Goal: Transaction & Acquisition: Purchase product/service

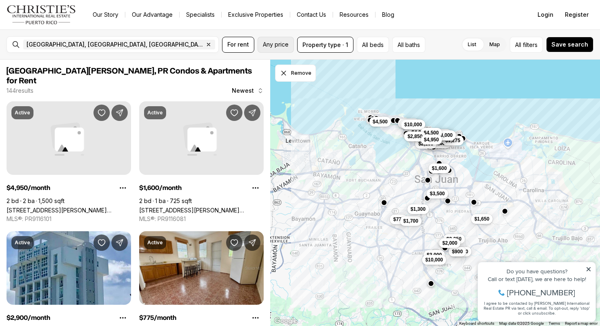
click at [266, 46] on span "Any price" at bounding box center [276, 44] width 26 height 7
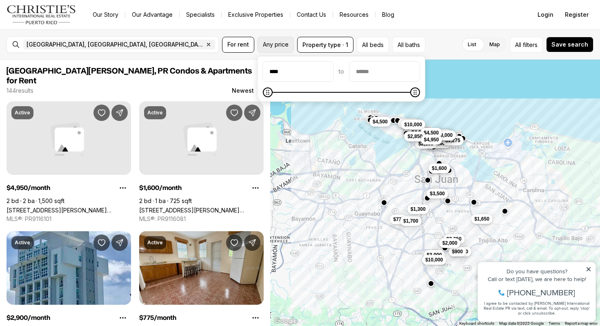
type input "******"
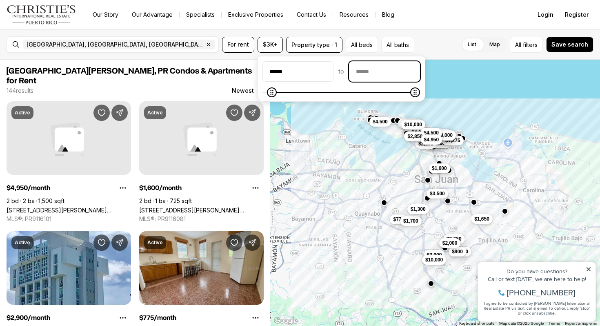
click at [399, 69] on input "priceMax" at bounding box center [384, 72] width 70 height 20
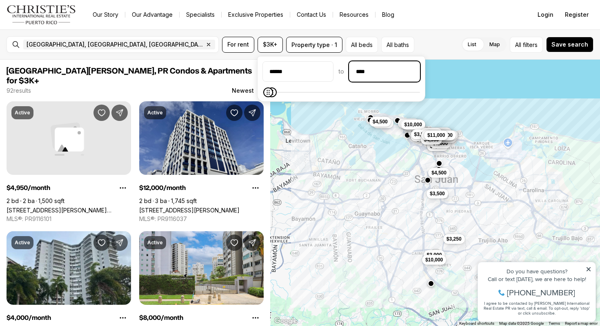
type input "******"
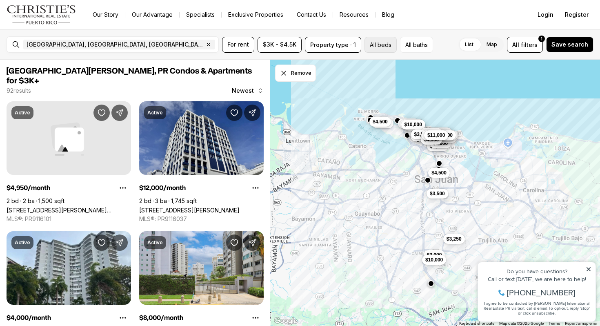
click at [365, 43] on button "All beds" at bounding box center [381, 45] width 32 height 16
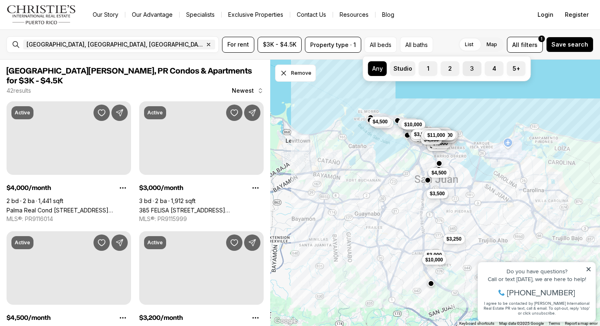
click at [467, 71] on label "3" at bounding box center [472, 68] width 19 height 15
click at [467, 69] on button "3" at bounding box center [467, 65] width 8 height 8
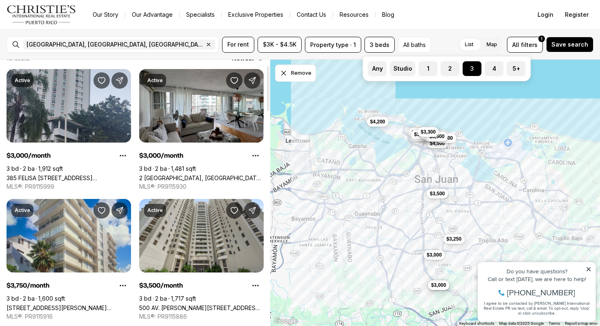
scroll to position [31, 0]
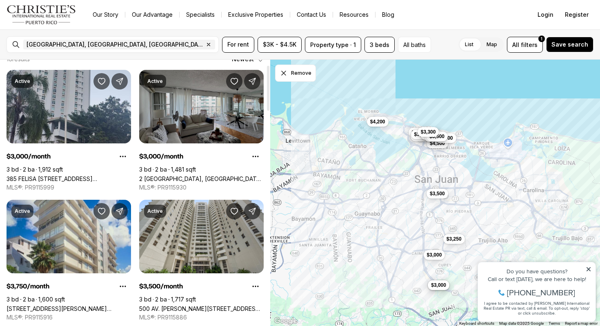
click at [227, 175] on link "2 MADRID, SAN JUAN PR, 00907" at bounding box center [201, 178] width 125 height 7
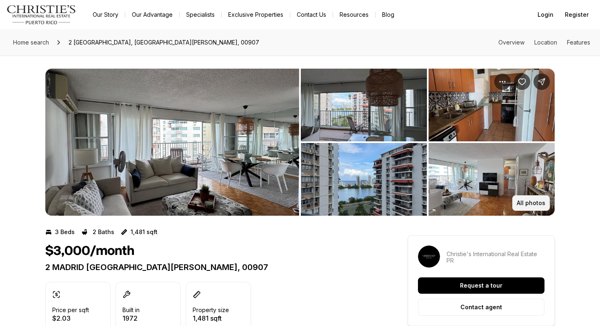
click at [527, 200] on p "All photos" at bounding box center [531, 203] width 29 height 7
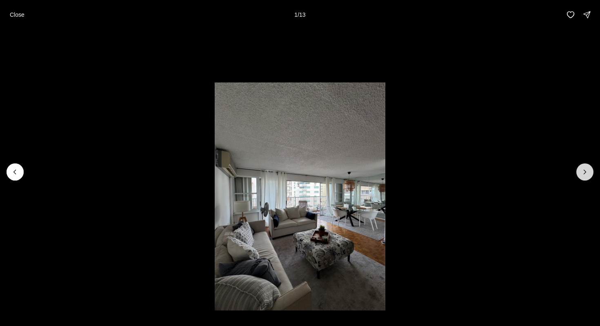
click at [592, 168] on button "Next slide" at bounding box center [584, 171] width 17 height 17
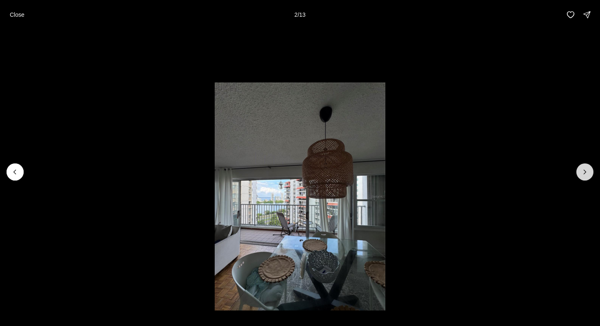
click at [592, 168] on button "Next slide" at bounding box center [584, 171] width 17 height 17
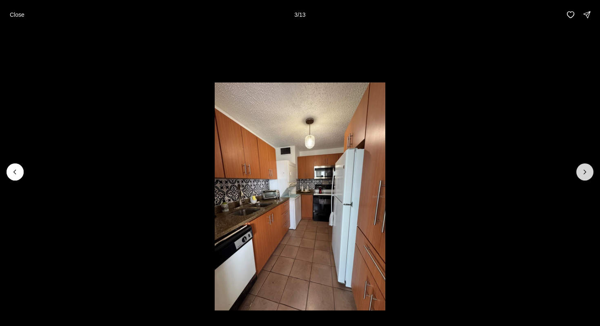
click at [592, 168] on button "Next slide" at bounding box center [584, 171] width 17 height 17
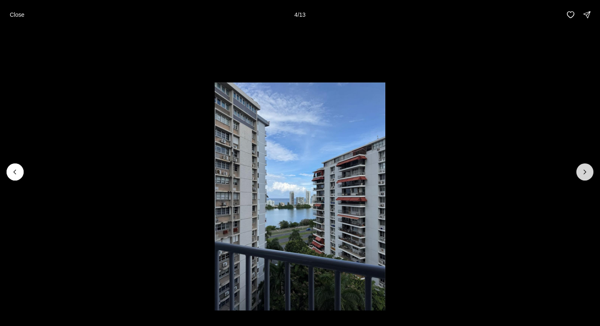
click at [592, 168] on button "Next slide" at bounding box center [584, 171] width 17 height 17
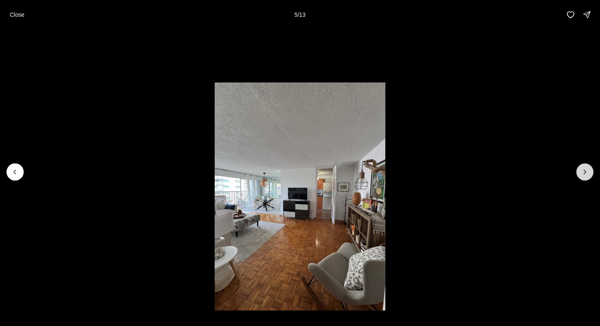
click at [592, 168] on button "Next slide" at bounding box center [584, 171] width 17 height 17
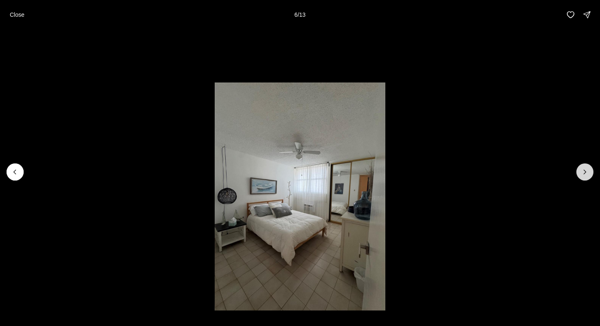
click at [592, 168] on button "Next slide" at bounding box center [584, 171] width 17 height 17
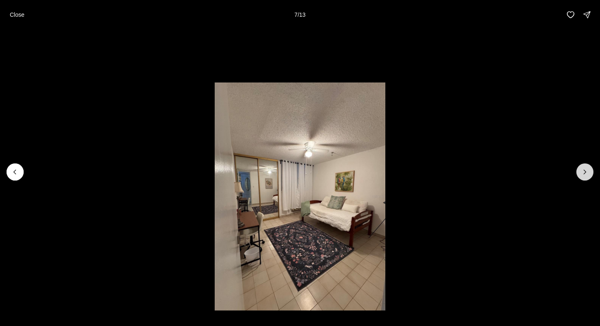
click at [592, 168] on button "Next slide" at bounding box center [584, 171] width 17 height 17
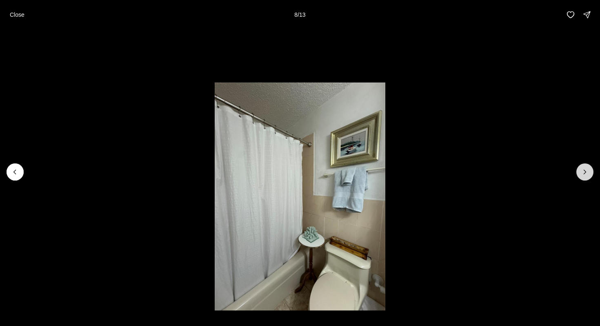
click at [592, 168] on button "Next slide" at bounding box center [584, 171] width 17 height 17
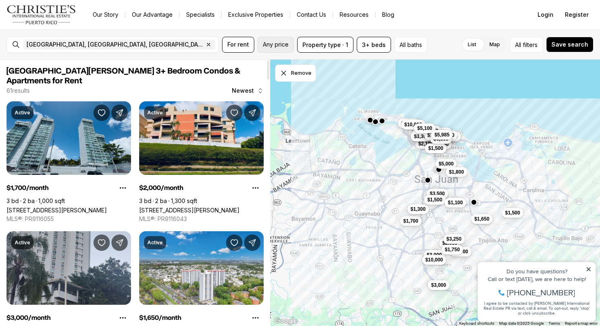
click at [269, 45] on span "Any price" at bounding box center [276, 44] width 26 height 7
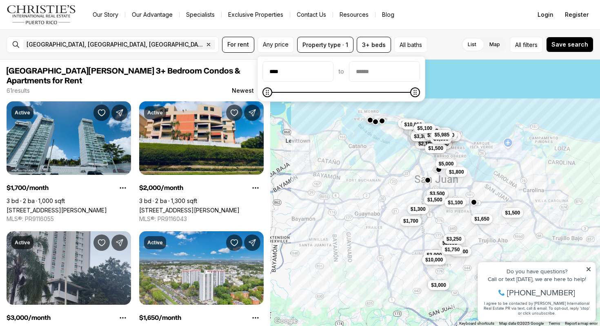
type input "******"
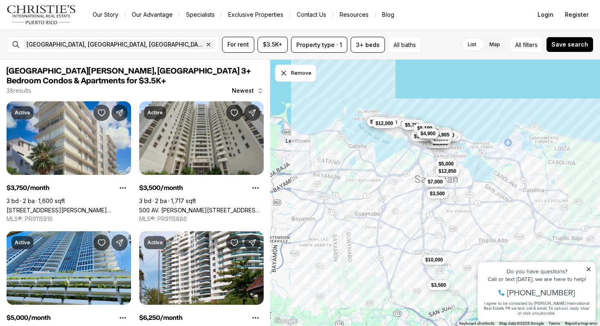
click at [131, 32] on div "San Juan, PR, US Remove San Juan, PR, US For rent $3.5K+ Property type · 1 3+ b…" at bounding box center [300, 44] width 600 height 30
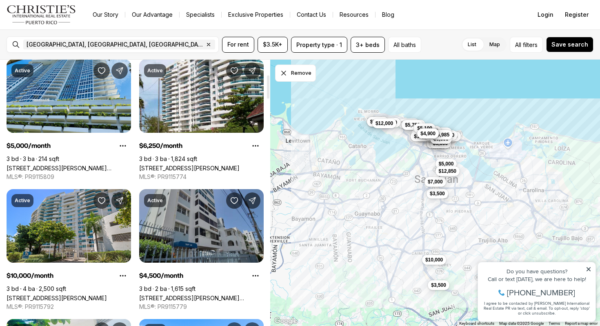
scroll to position [113, 0]
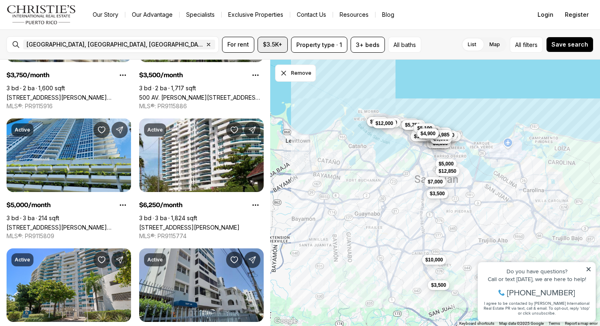
click at [276, 43] on span "$3.5K+" at bounding box center [273, 44] width 20 height 7
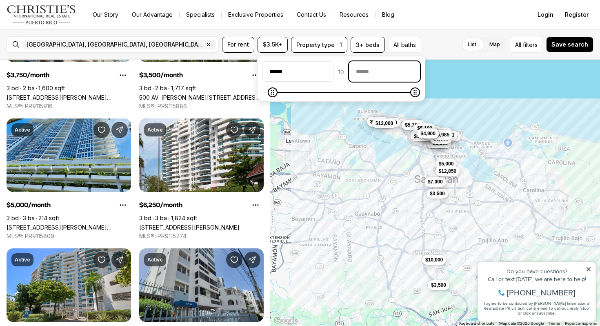
click at [379, 75] on input "priceMax" at bounding box center [384, 72] width 70 height 20
type input "******"
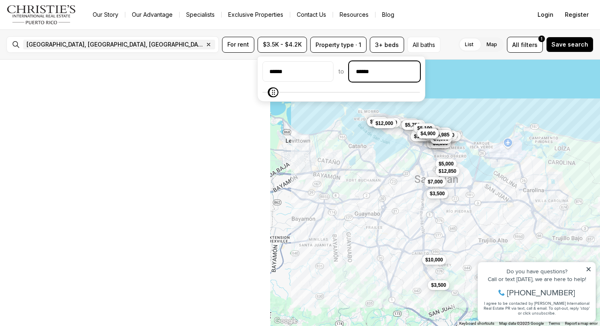
scroll to position [0, 0]
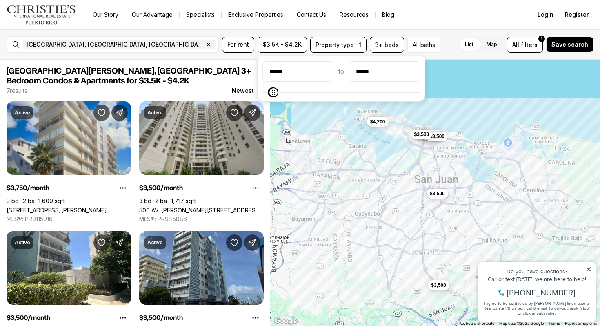
click at [159, 30] on div "San Juan, PR, US Remove San Juan, PR, US For rent $3.5K - $4.2K Property type ·…" at bounding box center [300, 44] width 600 height 30
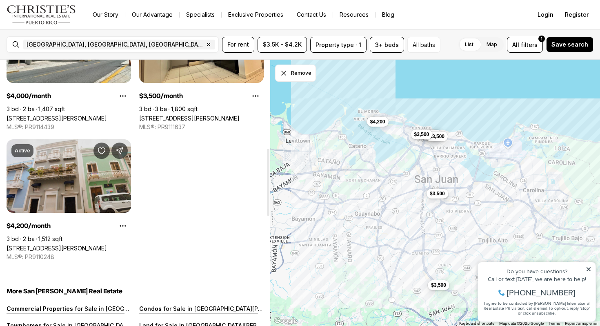
scroll to position [347, 0]
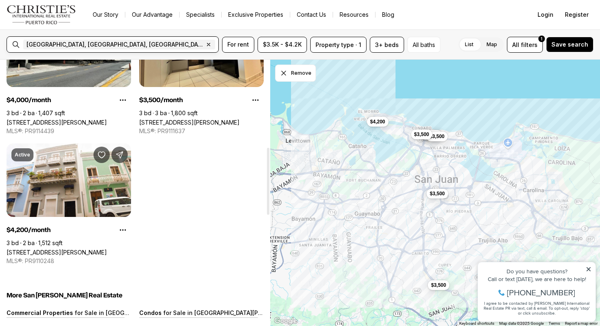
click at [217, 44] on input "text" at bounding box center [246, 45] width 58 height 10
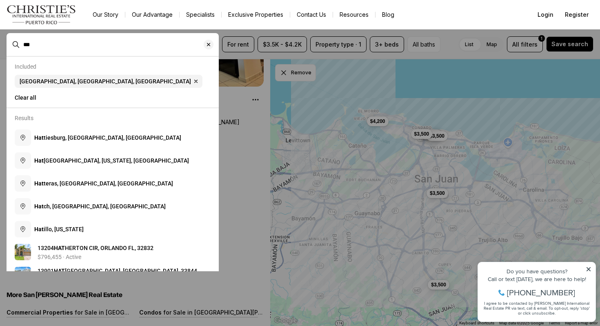
type input "***"
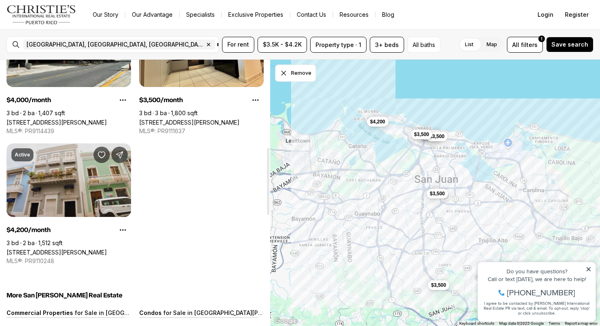
click at [74, 249] on link "[STREET_ADDRESS][PERSON_NAME]" at bounding box center [57, 252] width 100 height 7
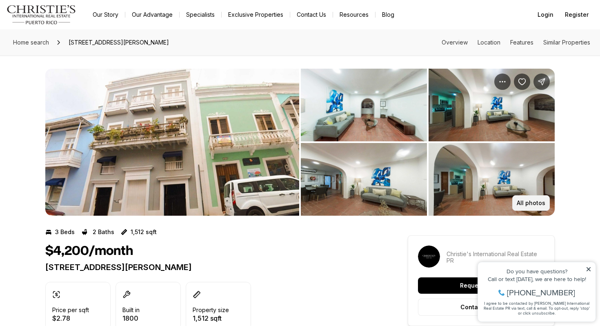
click at [540, 205] on p "All photos" at bounding box center [531, 203] width 29 height 7
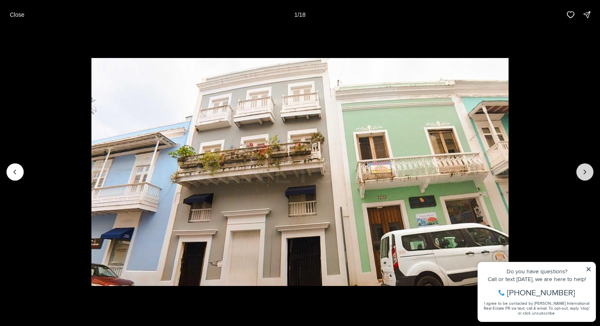
click at [590, 167] on button "Next slide" at bounding box center [584, 171] width 17 height 17
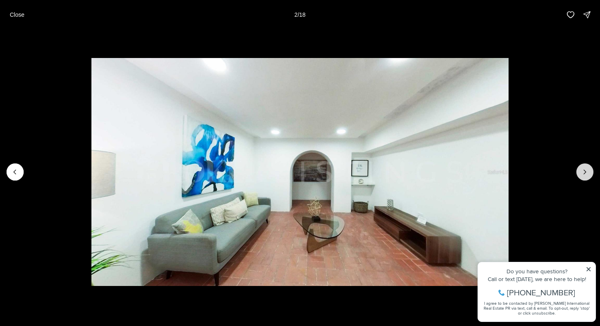
click at [590, 167] on button "Next slide" at bounding box center [584, 171] width 17 height 17
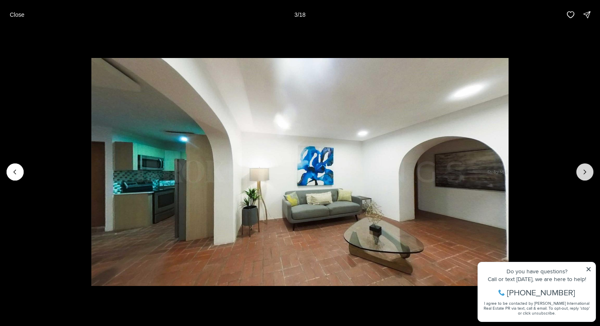
click at [590, 167] on button "Next slide" at bounding box center [584, 171] width 17 height 17
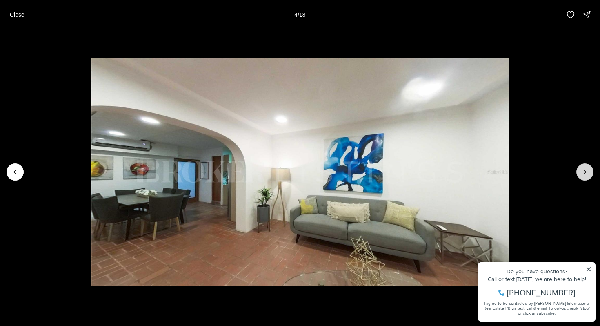
click at [590, 167] on button "Next slide" at bounding box center [584, 171] width 17 height 17
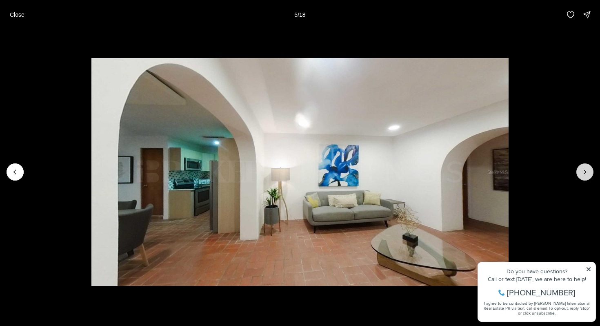
click at [590, 167] on button "Next slide" at bounding box center [584, 171] width 17 height 17
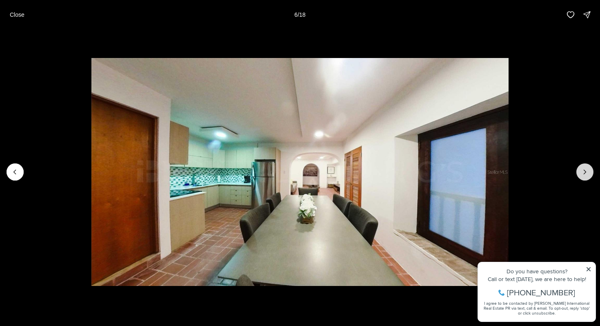
click at [590, 167] on button "Next slide" at bounding box center [584, 171] width 17 height 17
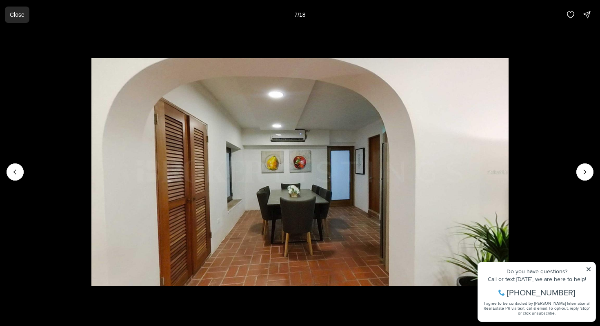
click at [13, 14] on p "Close" at bounding box center [17, 14] width 15 height 7
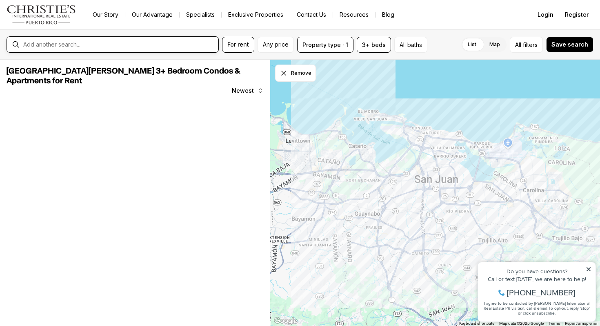
click at [91, 44] on input "text" at bounding box center [119, 44] width 192 height 7
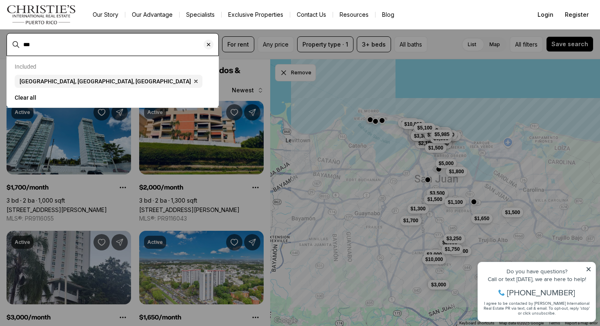
scroll to position [347, 0]
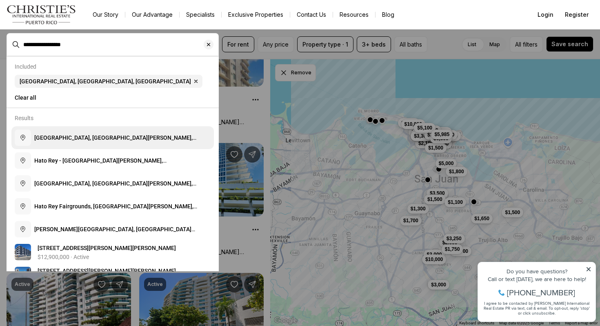
drag, startPoint x: 100, startPoint y: 47, endPoint x: 132, endPoint y: 140, distance: 98.3
click at [132, 140] on span "Hato Rey Central, San Juan, Puerto Rico" at bounding box center [115, 141] width 162 height 15
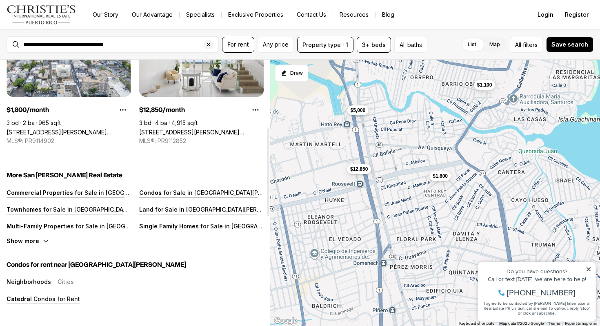
scroll to position [207, 0]
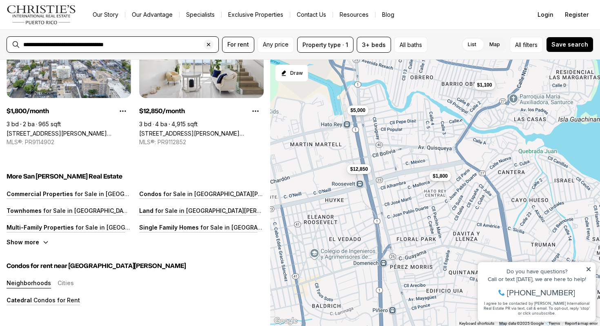
drag, startPoint x: 102, startPoint y: 46, endPoint x: 0, endPoint y: 45, distance: 102.5
click at [0, 45] on div "**********" at bounding box center [300, 44] width 600 height 30
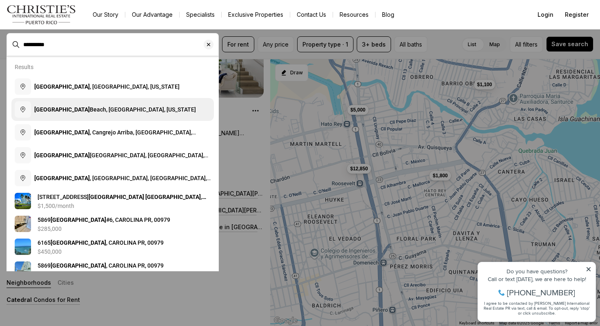
click at [89, 103] on button "Isla Verde Beach, Carolina, Puerto Rico" at bounding box center [112, 109] width 202 height 23
type input "**********"
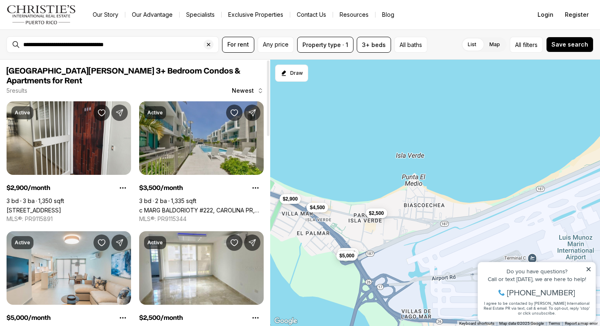
click at [185, 207] on link "c MARG BALDORIOTY #222, CAROLINA PR, 00979" at bounding box center [201, 210] width 125 height 7
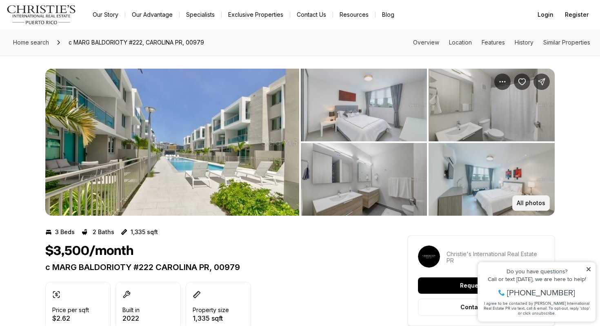
click at [525, 202] on p "All photos" at bounding box center [531, 203] width 29 height 7
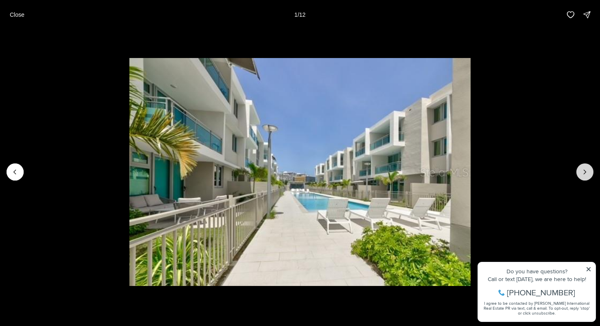
click at [583, 176] on icon "Next slide" at bounding box center [585, 172] width 8 height 8
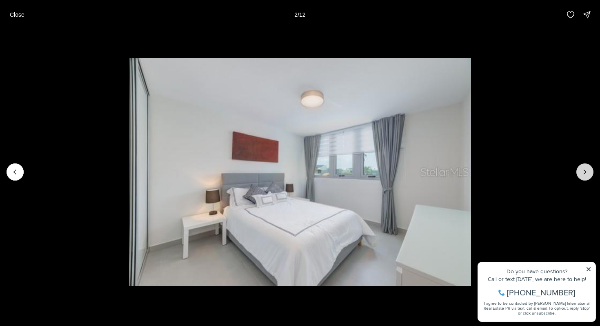
click at [583, 176] on icon "Next slide" at bounding box center [585, 172] width 8 height 8
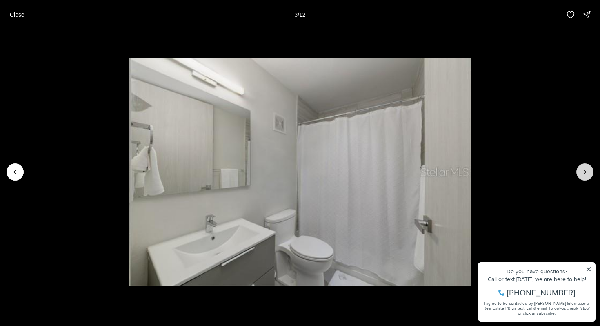
click at [583, 176] on icon "Next slide" at bounding box center [585, 172] width 8 height 8
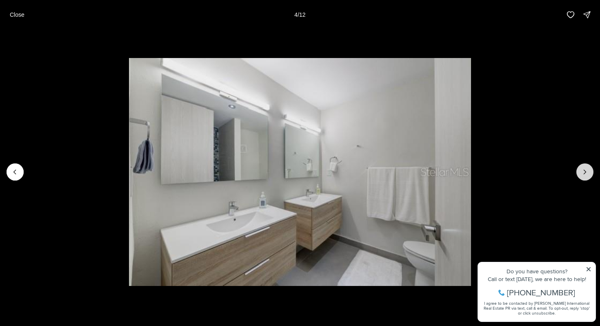
click at [583, 176] on icon "Next slide" at bounding box center [585, 172] width 8 height 8
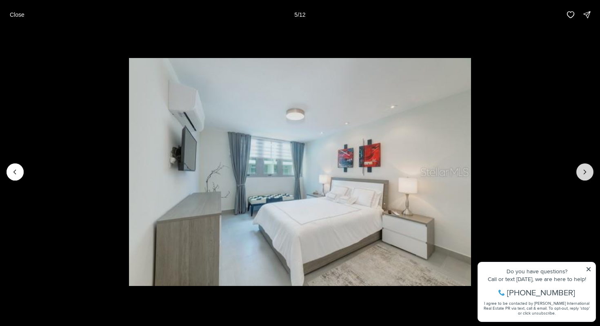
click at [583, 176] on icon "Next slide" at bounding box center [585, 172] width 8 height 8
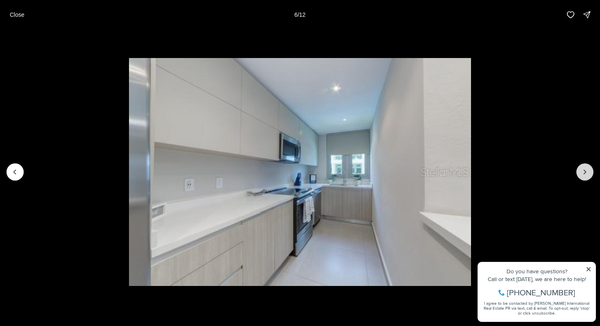
click at [583, 176] on icon "Next slide" at bounding box center [585, 172] width 8 height 8
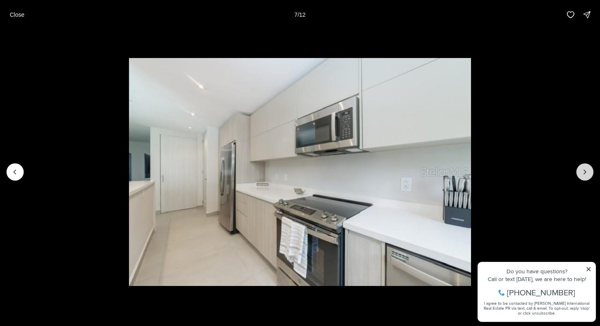
click at [583, 176] on icon "Next slide" at bounding box center [585, 172] width 8 height 8
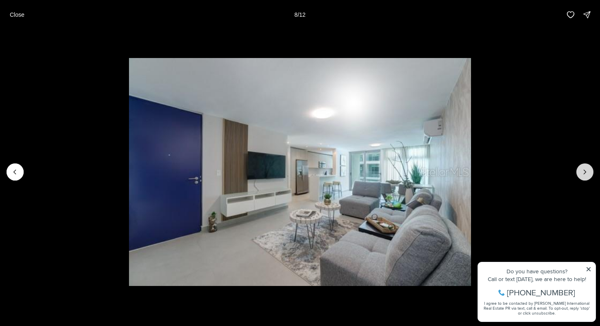
click at [583, 176] on icon "Next slide" at bounding box center [585, 172] width 8 height 8
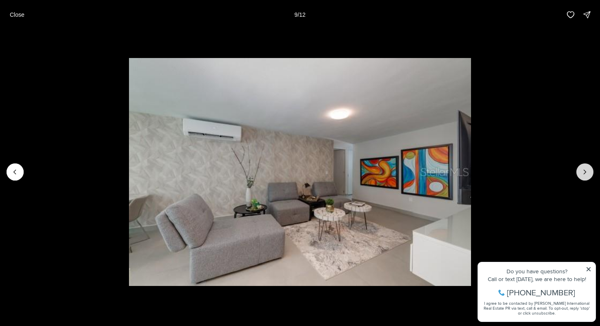
click at [583, 176] on icon "Next slide" at bounding box center [585, 172] width 8 height 8
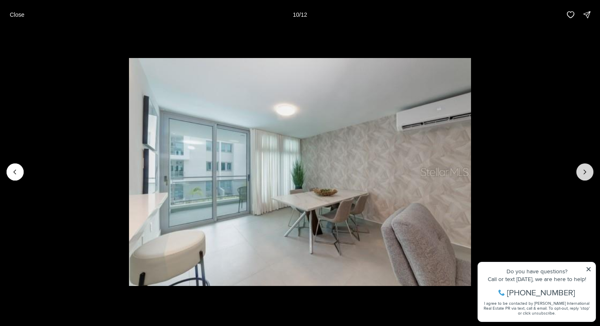
click at [583, 176] on icon "Next slide" at bounding box center [585, 172] width 8 height 8
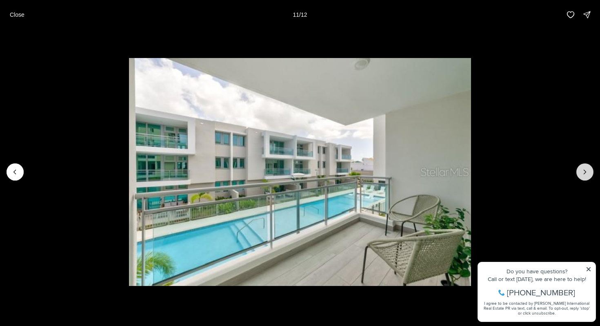
click at [583, 176] on icon "Next slide" at bounding box center [585, 172] width 8 height 8
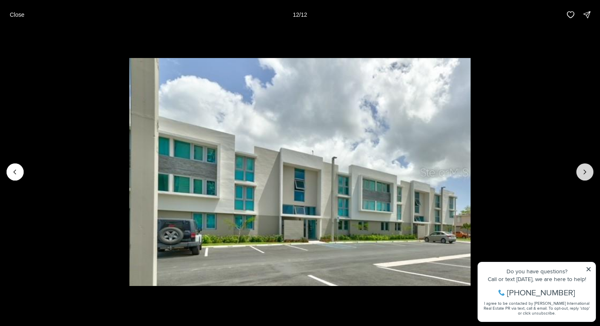
click at [583, 176] on div at bounding box center [584, 171] width 17 height 17
click at [587, 170] on div at bounding box center [584, 171] width 17 height 17
click at [17, 14] on p "Close" at bounding box center [17, 14] width 15 height 7
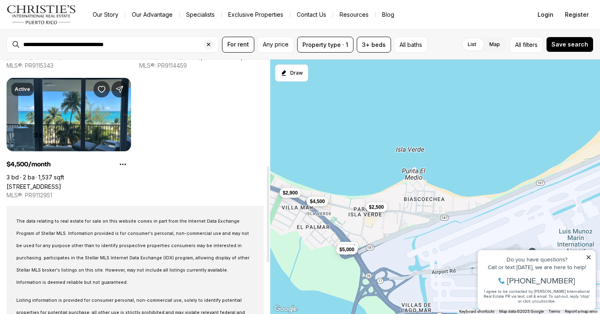
scroll to position [279, 0]
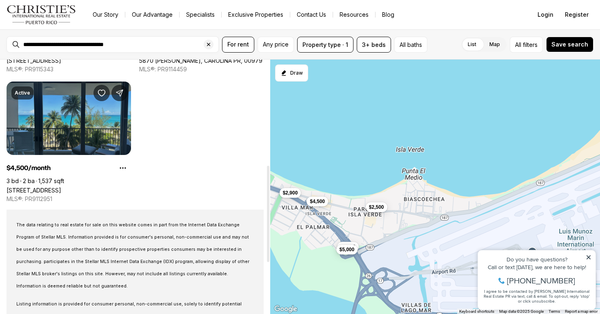
click at [61, 187] on link "[STREET_ADDRESS]" at bounding box center [34, 190] width 55 height 7
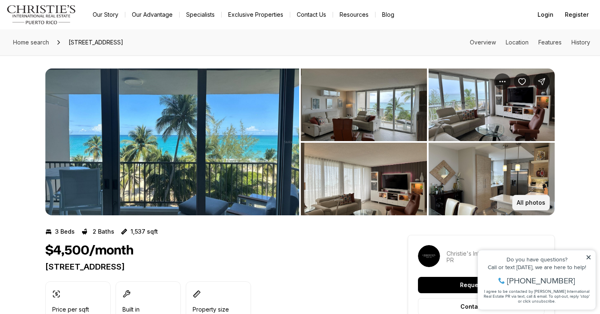
click at [538, 204] on p "All photos" at bounding box center [531, 203] width 29 height 7
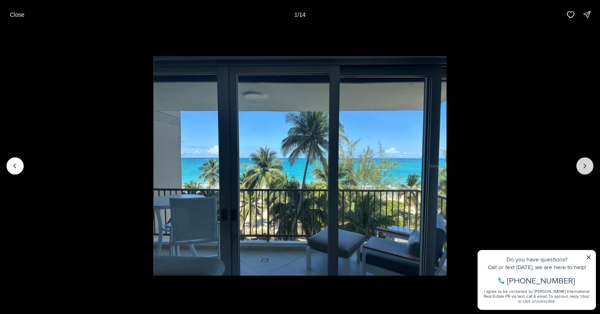
click at [588, 162] on icon "Next slide" at bounding box center [585, 166] width 8 height 8
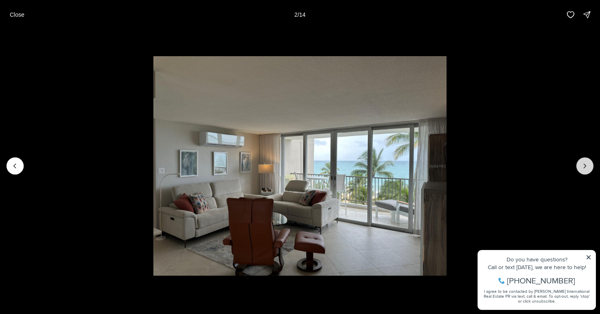
click at [588, 162] on icon "Next slide" at bounding box center [585, 166] width 8 height 8
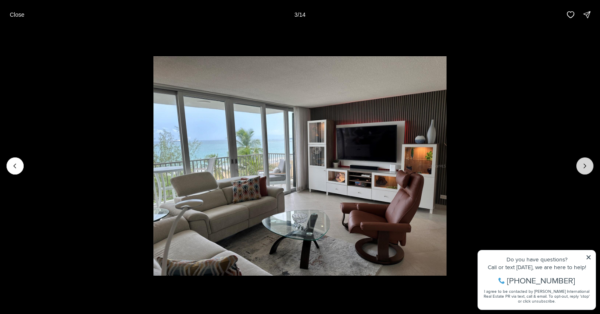
click at [588, 162] on icon "Next slide" at bounding box center [585, 166] width 8 height 8
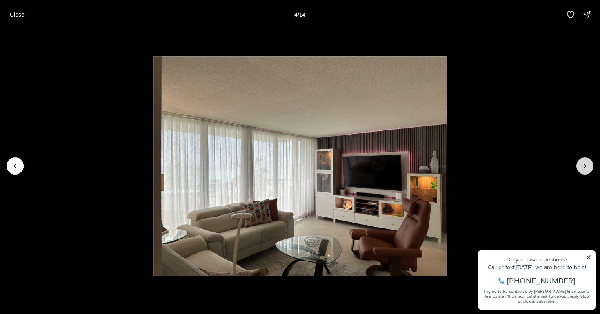
click at [588, 162] on icon "Next slide" at bounding box center [585, 166] width 8 height 8
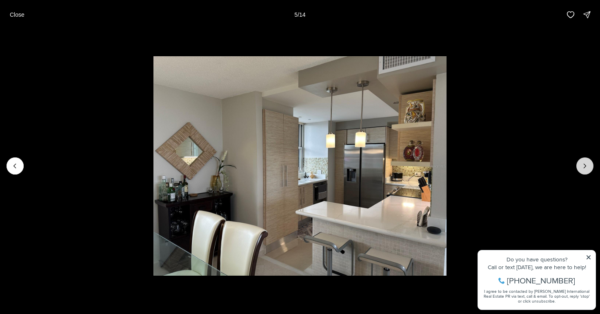
click at [588, 162] on icon "Next slide" at bounding box center [585, 166] width 8 height 8
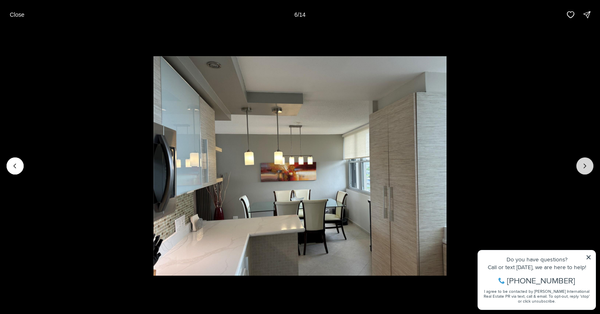
click at [588, 162] on icon "Next slide" at bounding box center [585, 166] width 8 height 8
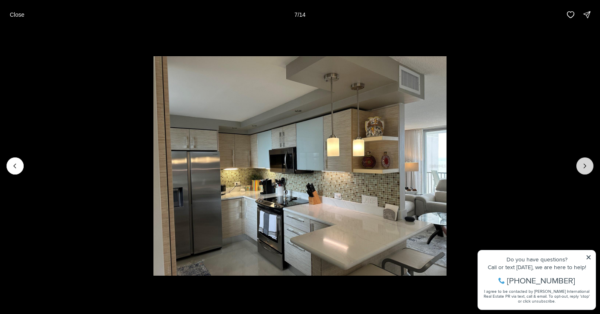
click at [588, 162] on icon "Next slide" at bounding box center [585, 166] width 8 height 8
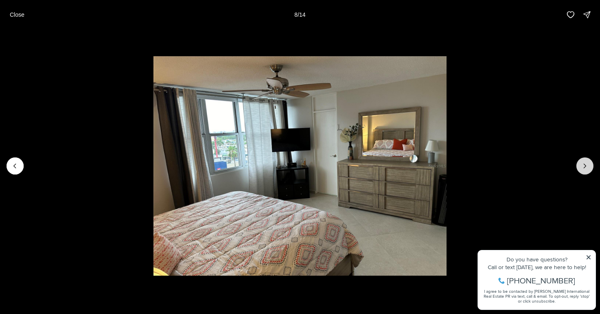
click at [588, 162] on icon "Next slide" at bounding box center [585, 166] width 8 height 8
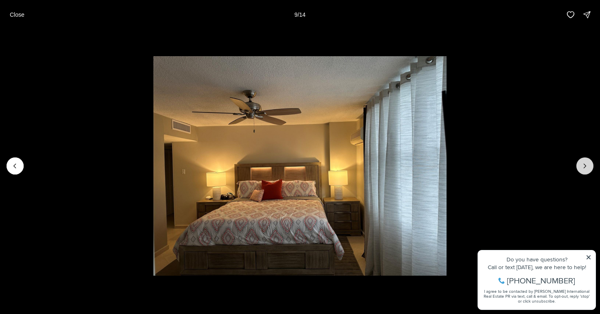
click at [588, 162] on icon "Next slide" at bounding box center [585, 166] width 8 height 8
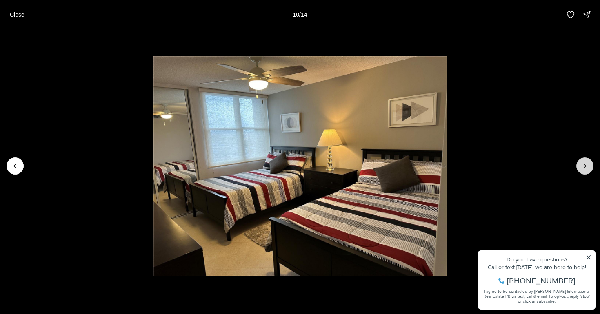
click at [588, 162] on icon "Next slide" at bounding box center [585, 166] width 8 height 8
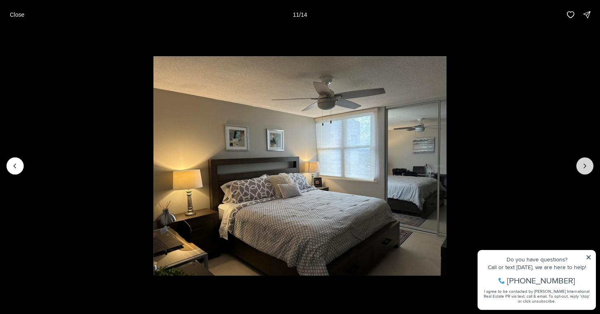
click at [588, 162] on icon "Next slide" at bounding box center [585, 166] width 8 height 8
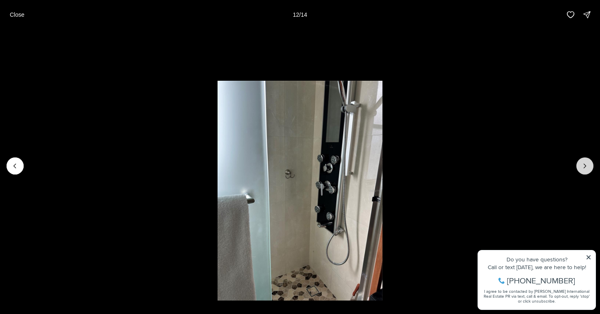
click at [588, 162] on icon "Next slide" at bounding box center [585, 166] width 8 height 8
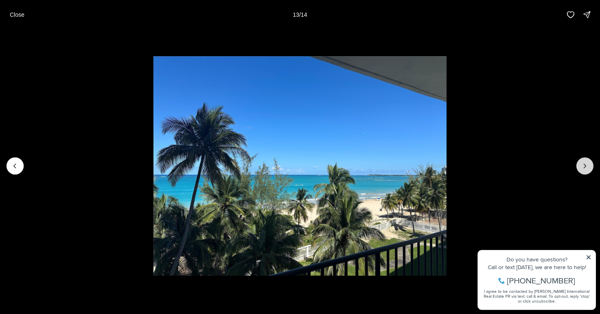
click at [588, 162] on icon "Next slide" at bounding box center [585, 166] width 8 height 8
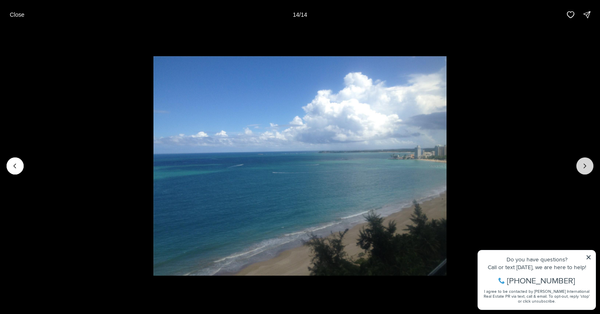
click at [588, 162] on div at bounding box center [584, 166] width 17 height 17
click at [12, 14] on p "Close" at bounding box center [17, 14] width 15 height 7
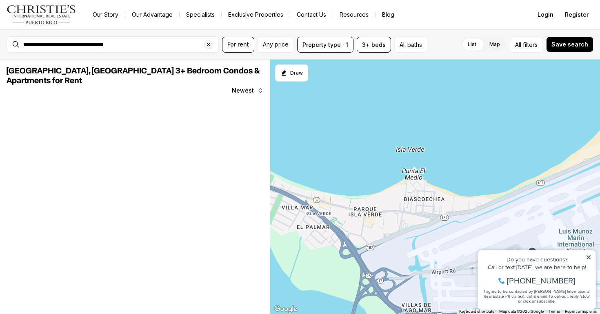
scroll to position [279, 0]
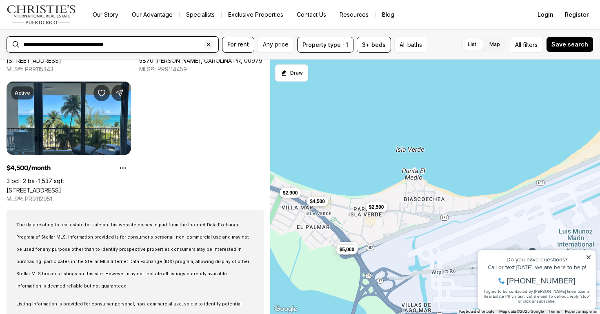
drag, startPoint x: 149, startPoint y: 43, endPoint x: 11, endPoint y: 43, distance: 137.6
click at [11, 43] on div "**********" at bounding box center [113, 44] width 212 height 16
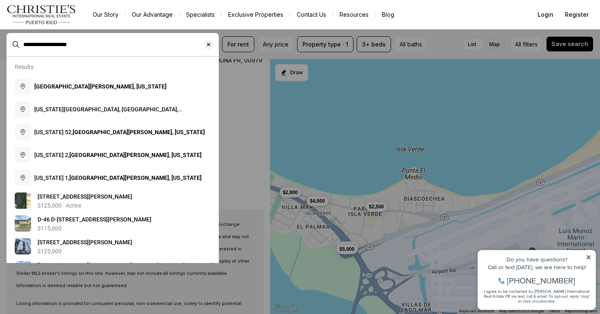
type input "**********"
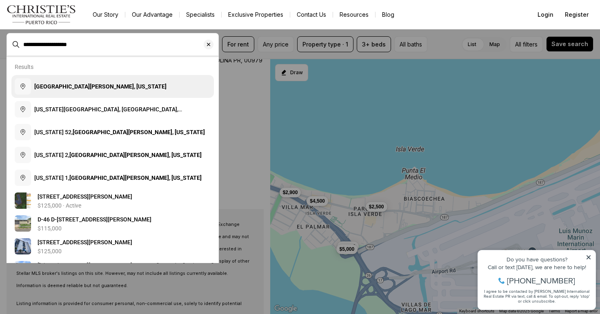
drag, startPoint x: 91, startPoint y: 54, endPoint x: 94, endPoint y: 86, distance: 32.3
click at [94, 86] on b "San Juan, Puerto Rico" at bounding box center [100, 86] width 132 height 7
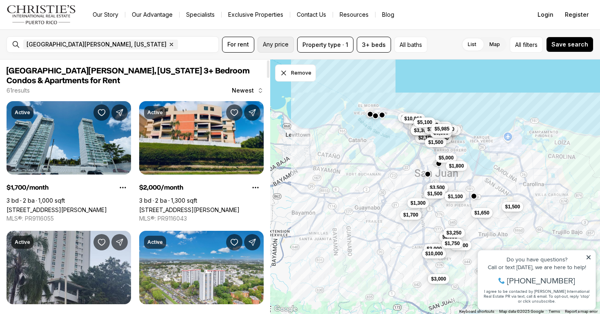
click at [274, 46] on span "Any price" at bounding box center [276, 44] width 26 height 7
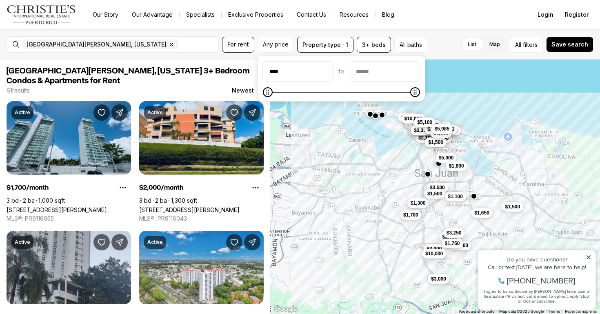
type input "******"
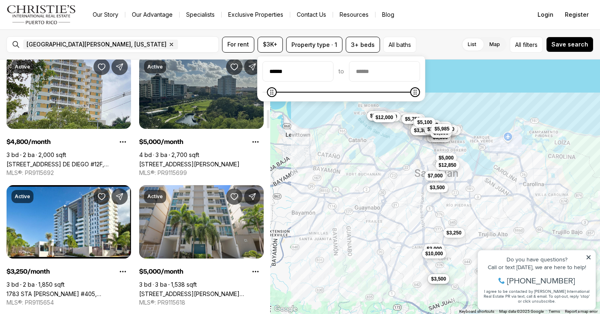
scroll to position [699, 0]
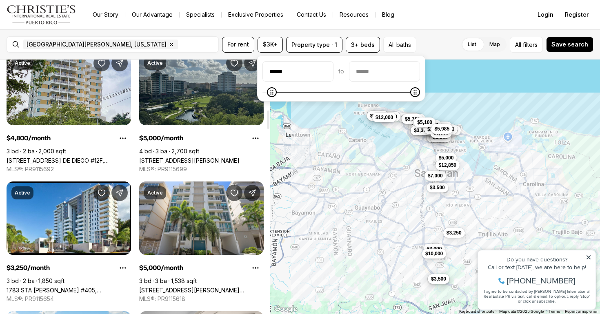
click at [211, 157] on link "256 ROSARIO #PH 3, SANTURCE PR, 00912" at bounding box center [189, 160] width 100 height 7
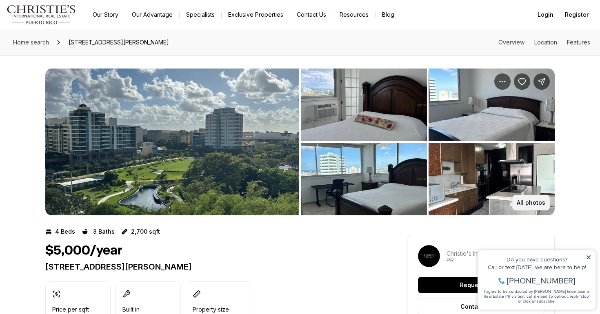
click at [534, 202] on p "All photos" at bounding box center [531, 203] width 29 height 7
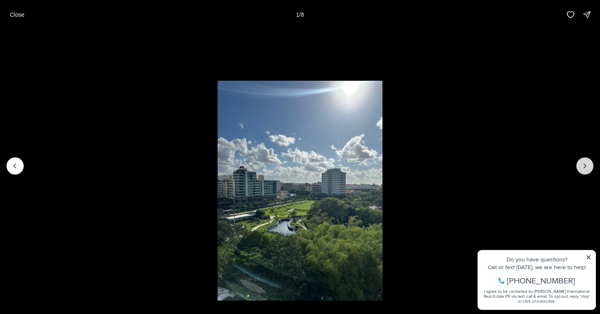
click at [587, 167] on icon "Next slide" at bounding box center [585, 166] width 8 height 8
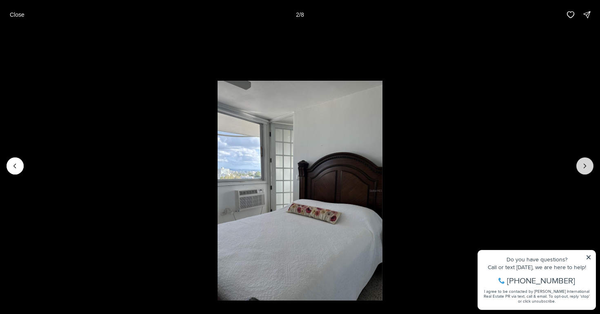
click at [587, 167] on icon "Next slide" at bounding box center [585, 166] width 8 height 8
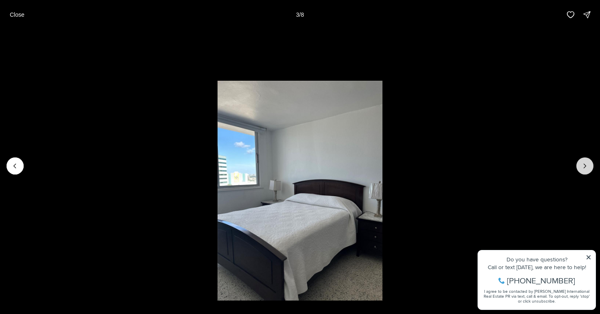
click at [587, 167] on icon "Next slide" at bounding box center [585, 166] width 8 height 8
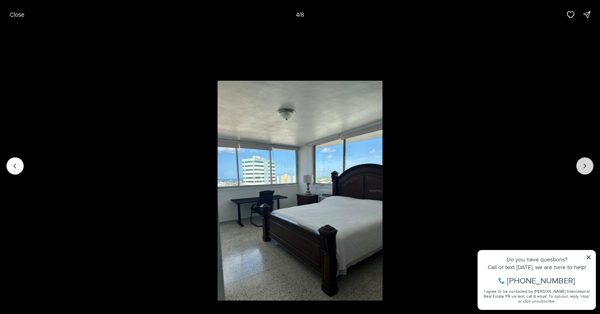
click at [587, 167] on icon "Next slide" at bounding box center [585, 166] width 8 height 8
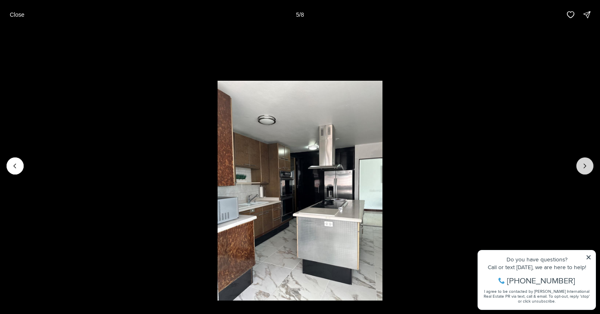
click at [587, 167] on icon "Next slide" at bounding box center [585, 166] width 8 height 8
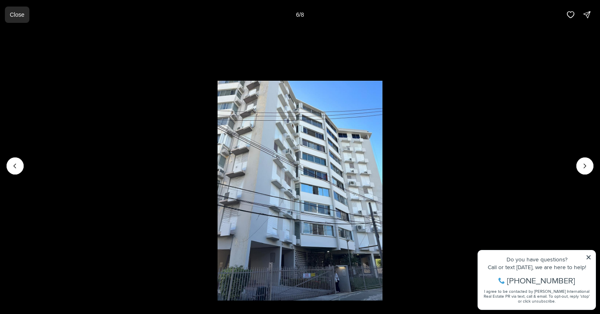
click at [20, 16] on p "Close" at bounding box center [17, 14] width 15 height 7
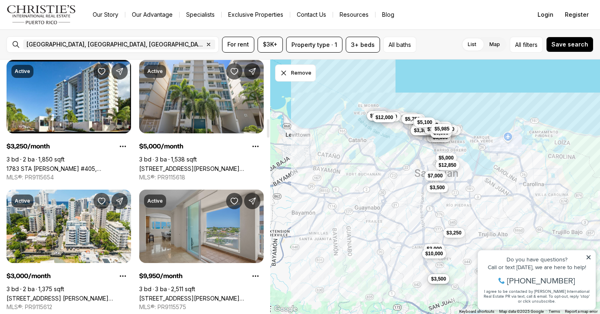
scroll to position [821, 0]
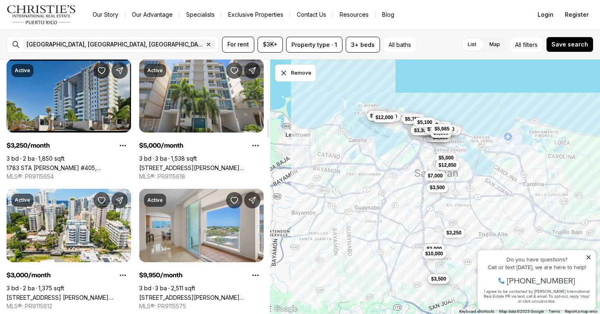
click at [53, 165] on link "1783 STA [PERSON_NAME] #405, [GEOGRAPHIC_DATA][PERSON_NAME], 00926" at bounding box center [69, 168] width 125 height 7
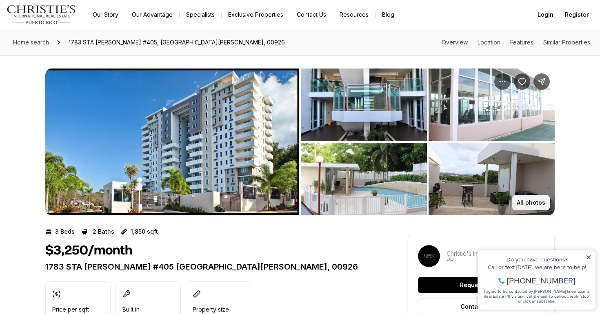
click at [541, 206] on p "All photos" at bounding box center [531, 203] width 29 height 7
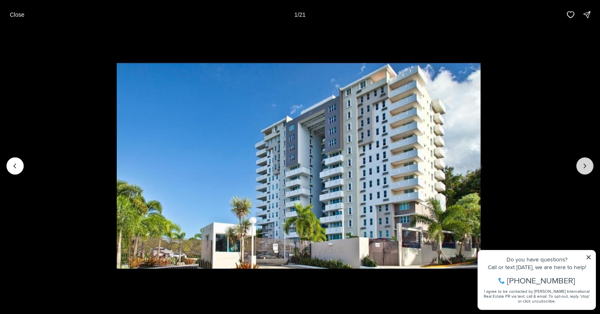
click at [580, 169] on button "Next slide" at bounding box center [584, 166] width 17 height 17
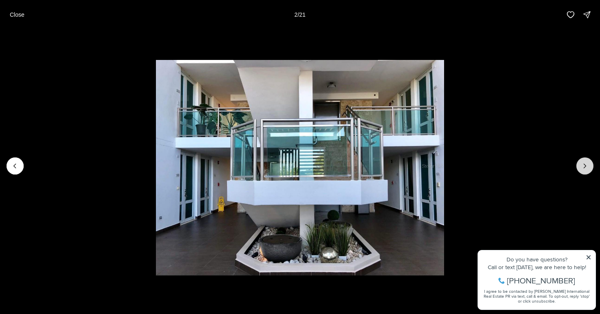
click at [580, 169] on button "Next slide" at bounding box center [584, 166] width 17 height 17
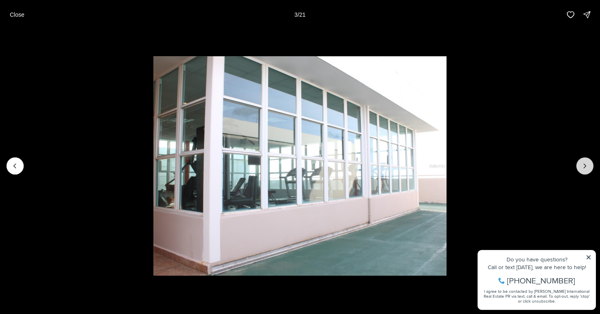
click at [580, 169] on button "Next slide" at bounding box center [584, 166] width 17 height 17
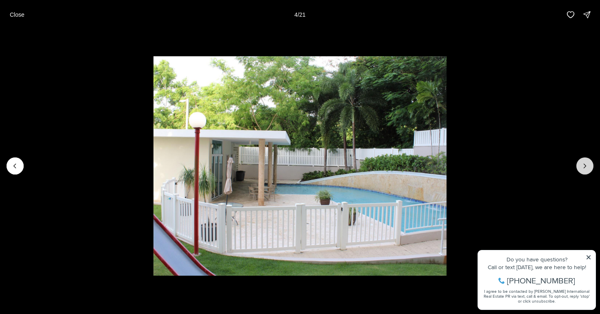
click at [580, 169] on button "Next slide" at bounding box center [584, 166] width 17 height 17
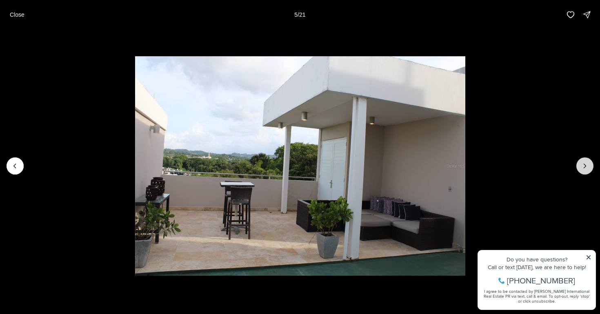
click at [580, 169] on button "Next slide" at bounding box center [584, 166] width 17 height 17
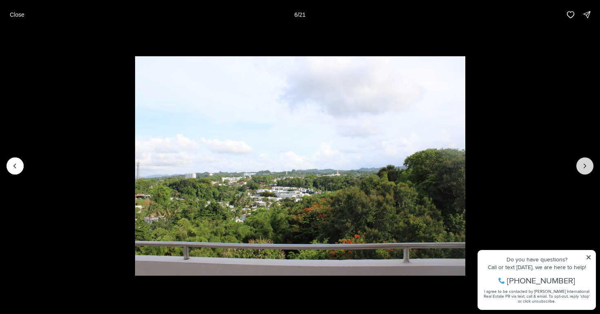
click at [580, 169] on button "Next slide" at bounding box center [584, 166] width 17 height 17
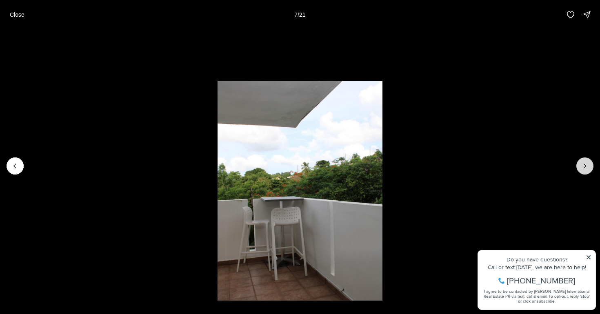
click at [580, 169] on button "Next slide" at bounding box center [584, 166] width 17 height 17
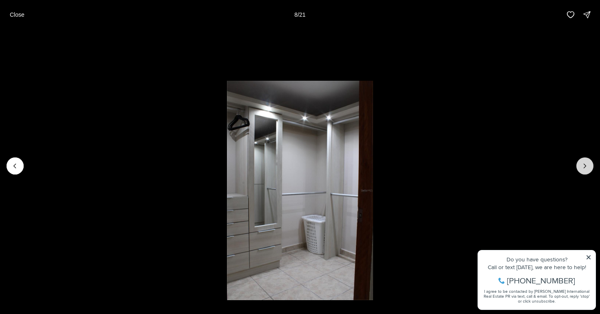
click at [580, 169] on button "Next slide" at bounding box center [584, 166] width 17 height 17
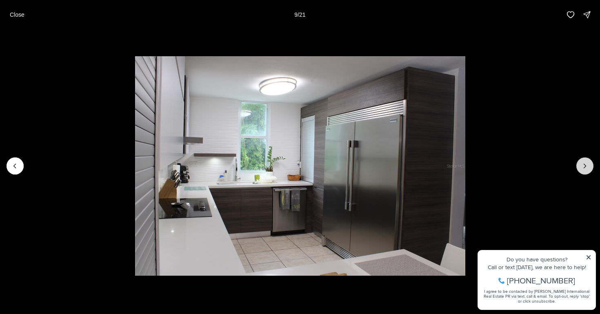
click at [580, 169] on button "Next slide" at bounding box center [584, 166] width 17 height 17
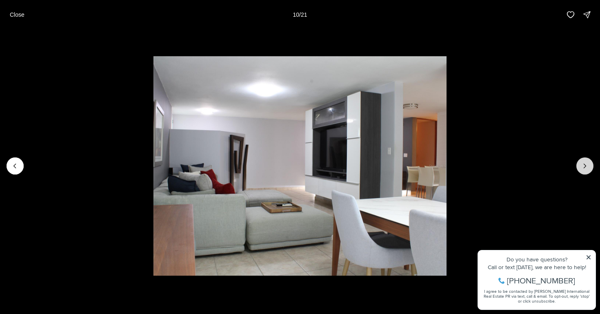
click at [580, 169] on button "Next slide" at bounding box center [584, 166] width 17 height 17
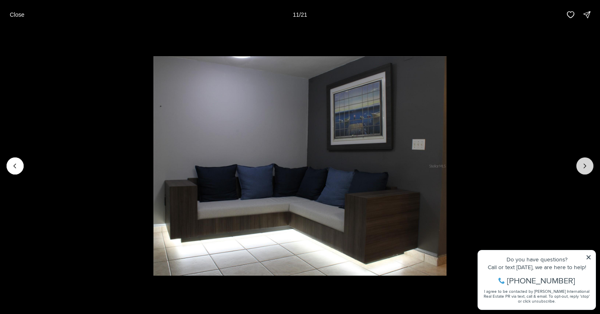
click at [580, 169] on button "Next slide" at bounding box center [584, 166] width 17 height 17
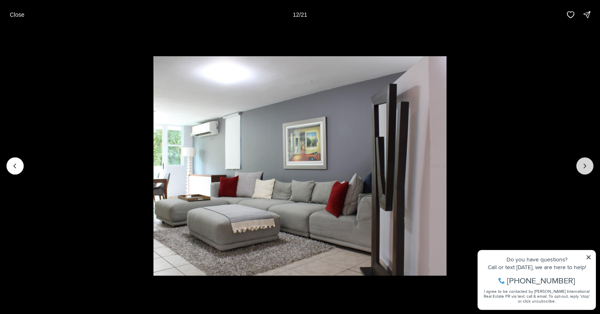
click at [580, 169] on button "Next slide" at bounding box center [584, 166] width 17 height 17
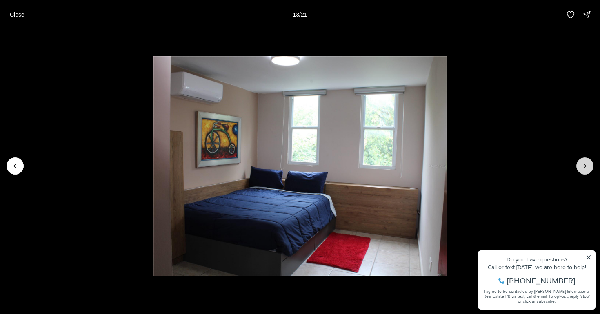
click at [580, 169] on button "Next slide" at bounding box center [584, 166] width 17 height 17
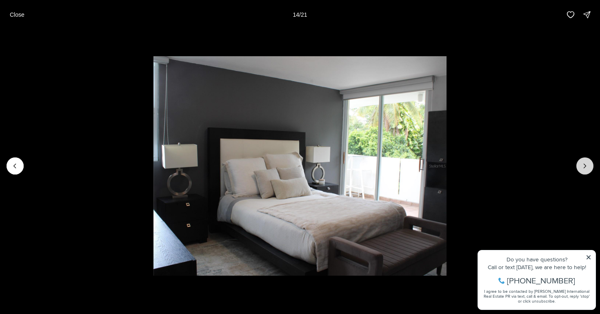
click at [580, 169] on button "Next slide" at bounding box center [584, 166] width 17 height 17
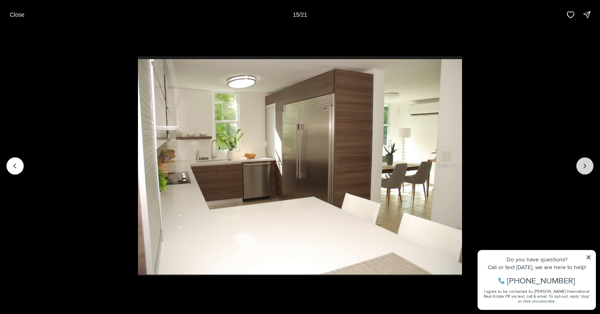
click at [580, 169] on button "Next slide" at bounding box center [584, 166] width 17 height 17
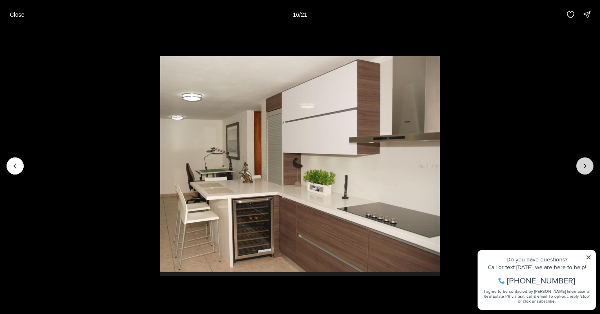
click at [580, 171] on button "Next slide" at bounding box center [584, 166] width 17 height 17
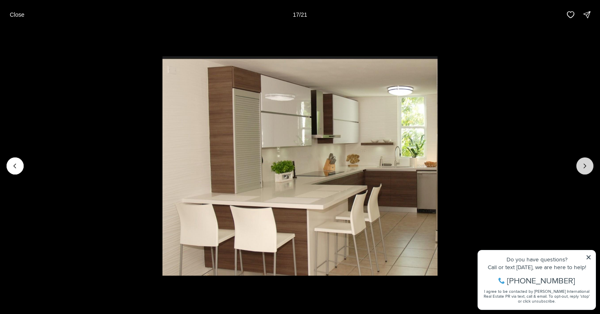
click at [580, 171] on button "Next slide" at bounding box center [584, 166] width 17 height 17
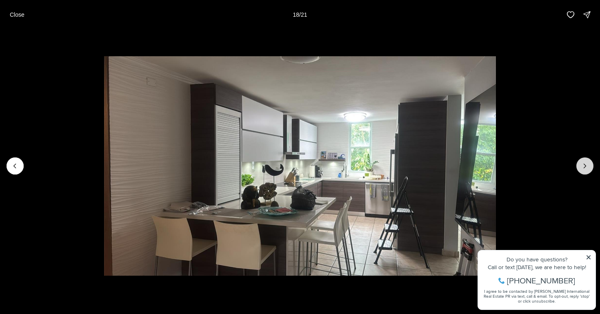
click at [580, 171] on button "Next slide" at bounding box center [584, 166] width 17 height 17
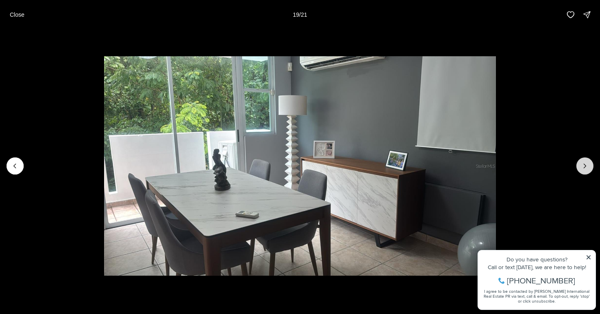
click at [580, 171] on button "Next slide" at bounding box center [584, 166] width 17 height 17
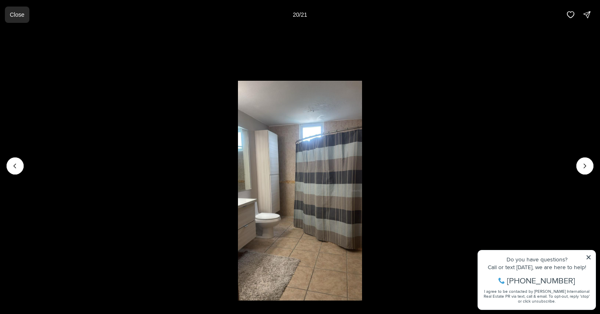
click at [19, 13] on p "Close" at bounding box center [17, 14] width 15 height 7
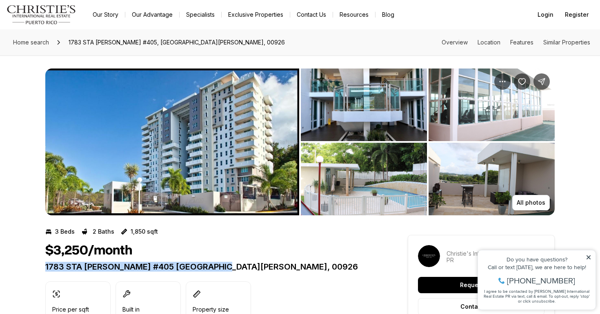
drag, startPoint x: 232, startPoint y: 265, endPoint x: 40, endPoint y: 270, distance: 191.9
copy p "1783 STA ÁGUEDA #405 SAN JUAN PR, 00926"
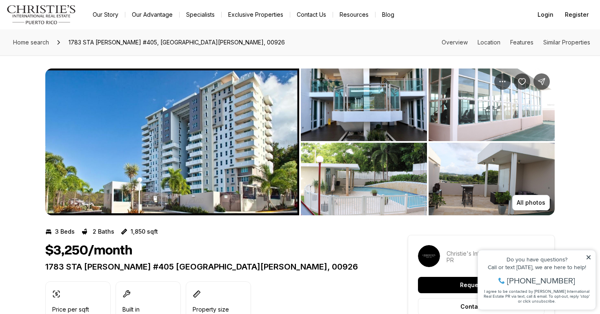
click at [467, 0] on nav "Go to: Homepage Our Story Our Advantage Specialists Exclusive Properties Contac…" at bounding box center [300, 14] width 600 height 29
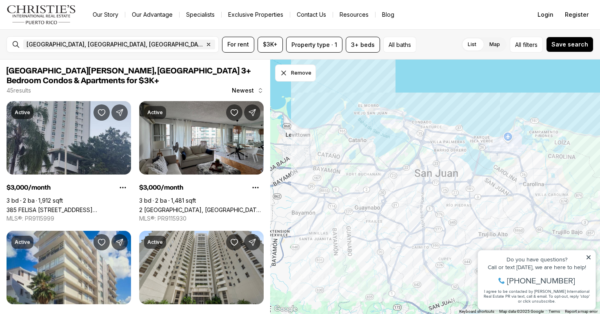
scroll to position [821, 0]
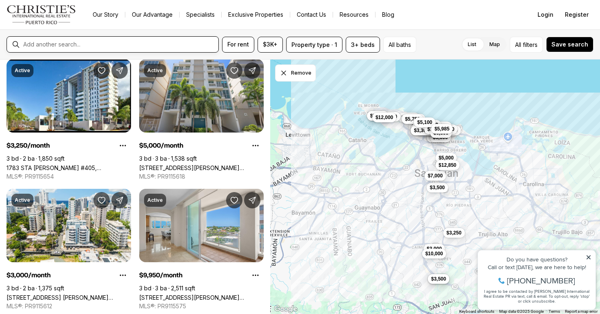
click at [142, 45] on input "text" at bounding box center [119, 44] width 192 height 7
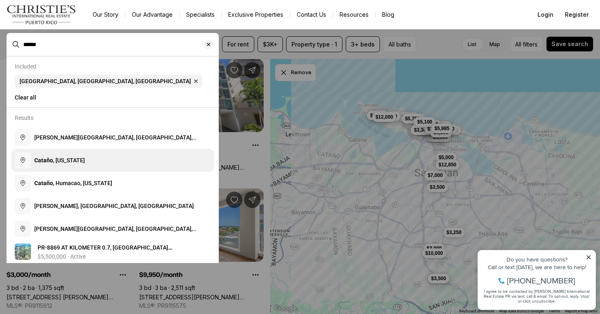
type input "******"
click at [73, 167] on button "[PERSON_NAME] , [US_STATE]" at bounding box center [112, 160] width 202 height 23
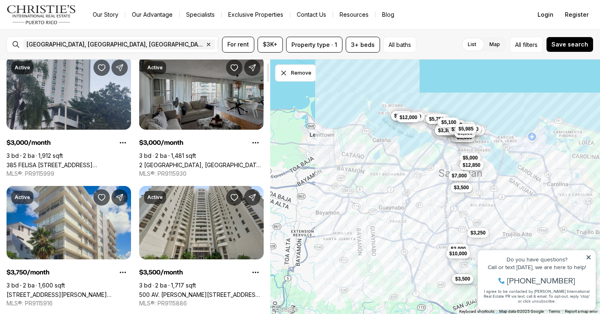
scroll to position [46, 0]
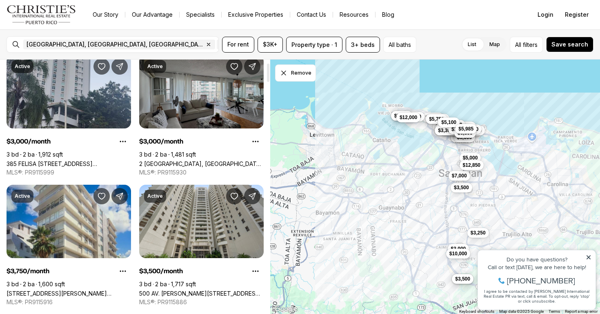
click at [200, 160] on link "2 [GEOGRAPHIC_DATA], [GEOGRAPHIC_DATA][PERSON_NAME], 00907" at bounding box center [201, 163] width 125 height 7
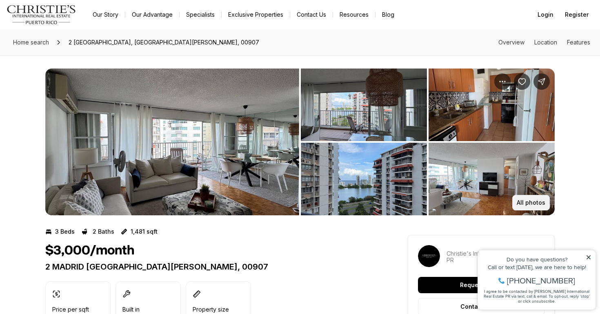
click at [526, 204] on p "All photos" at bounding box center [531, 203] width 29 height 7
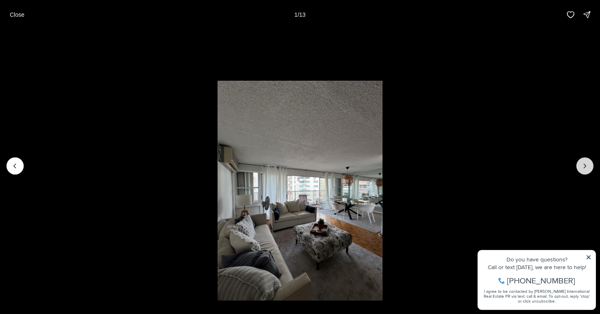
click at [587, 162] on icon "Next slide" at bounding box center [585, 166] width 8 height 8
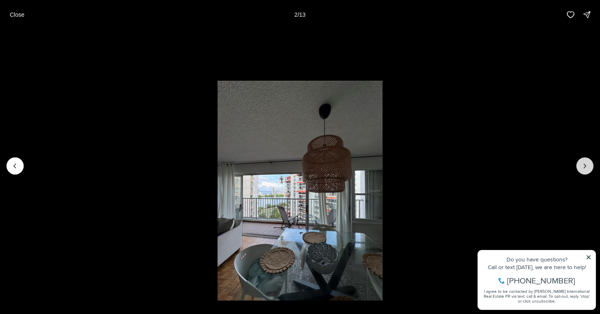
click at [587, 162] on icon "Next slide" at bounding box center [585, 166] width 8 height 8
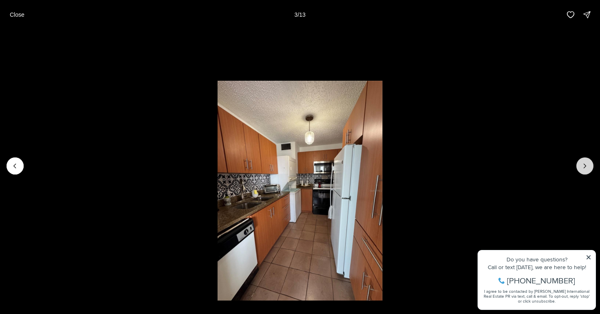
click at [587, 162] on icon "Next slide" at bounding box center [585, 166] width 8 height 8
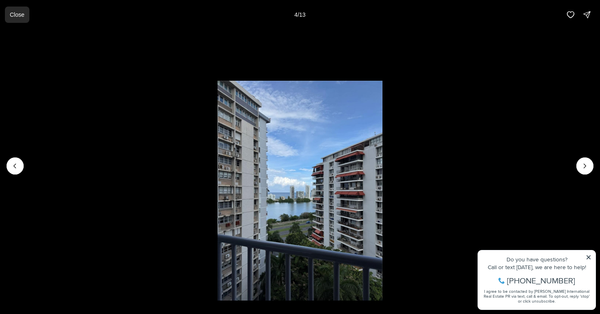
click at [18, 13] on p "Close" at bounding box center [17, 14] width 15 height 7
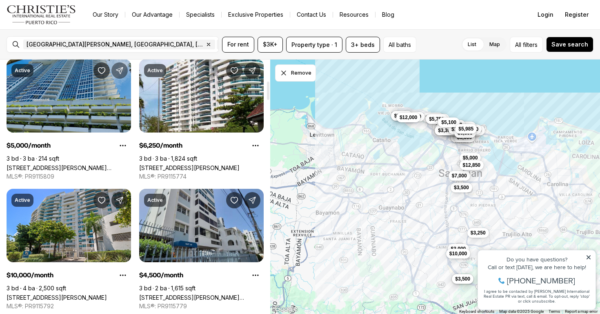
scroll to position [306, 0]
